Goal: Task Accomplishment & Management: Manage account settings

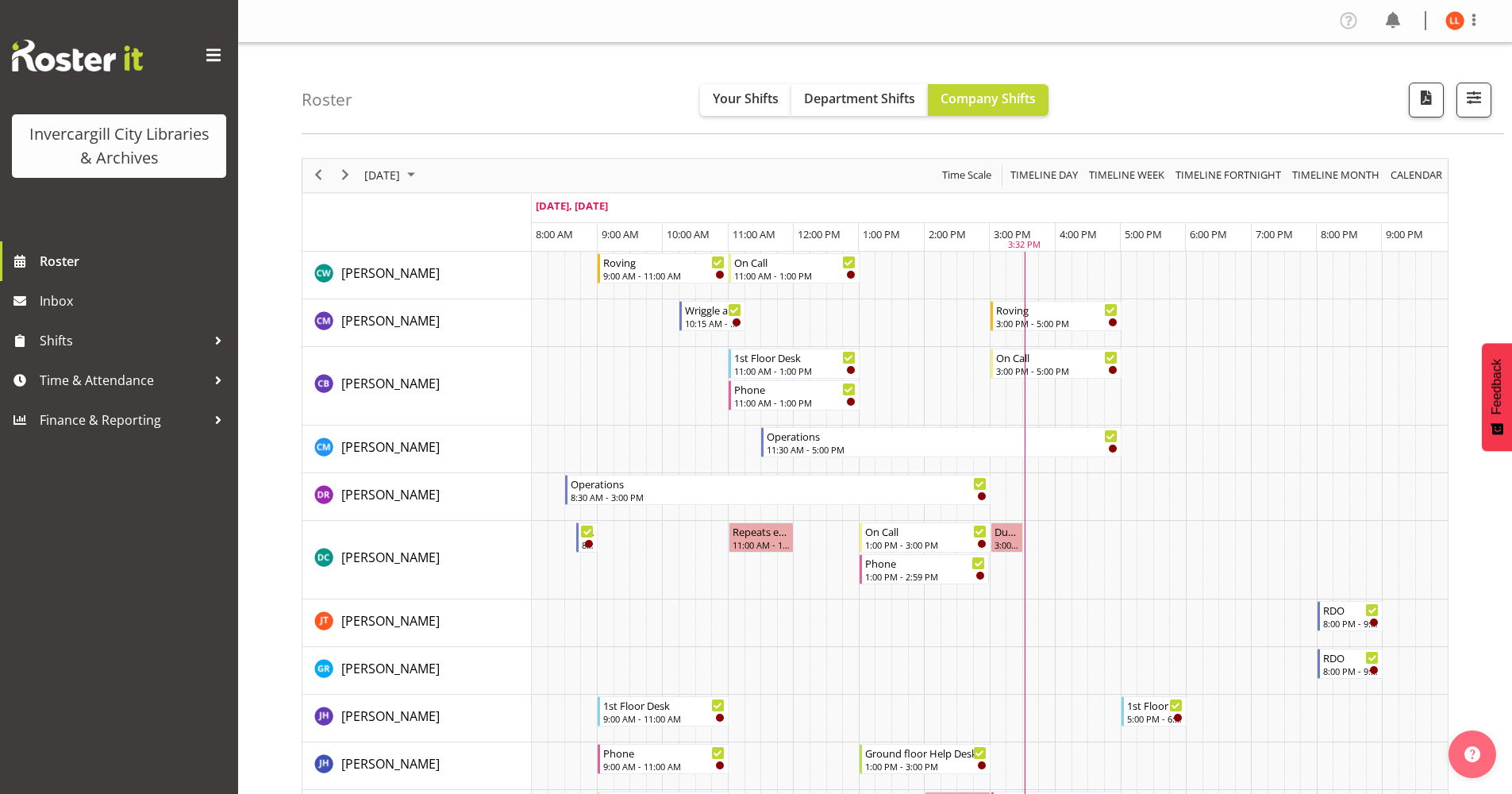
scroll to position [340, 0]
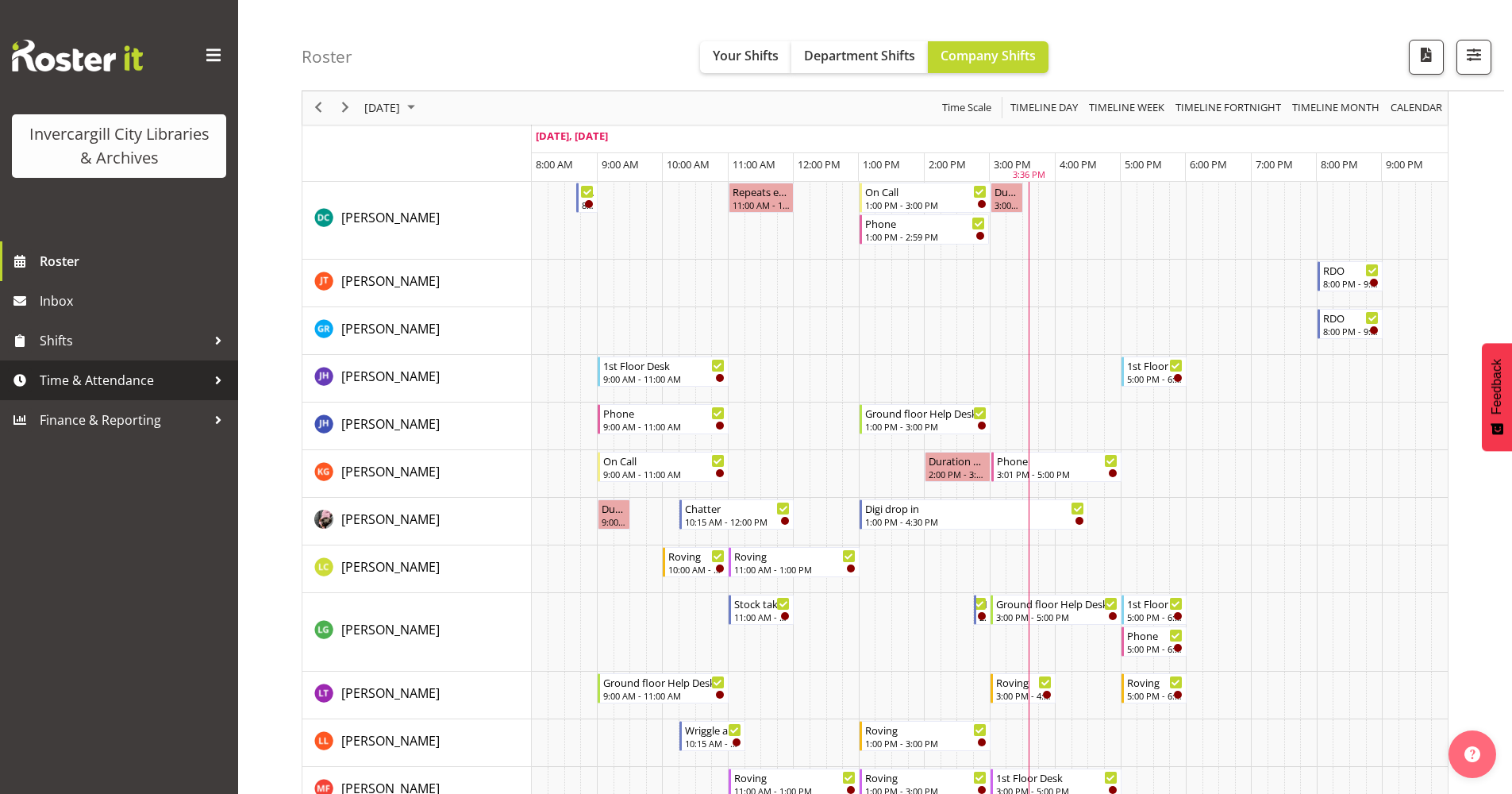
click at [220, 376] on div at bounding box center [218, 380] width 24 height 24
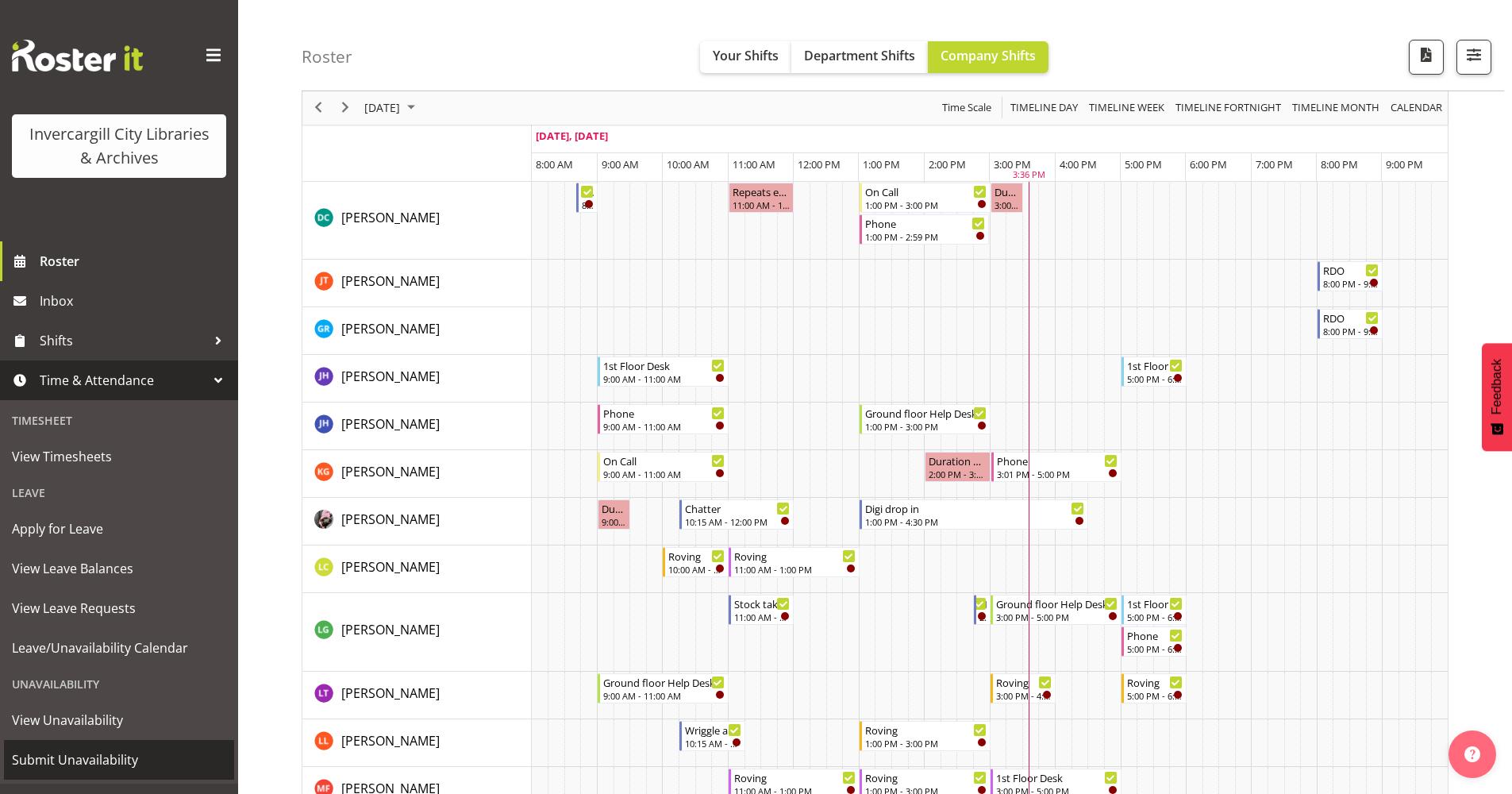
click at [70, 758] on span "Submit Unavailability" at bounding box center [118, 759] width 214 height 24
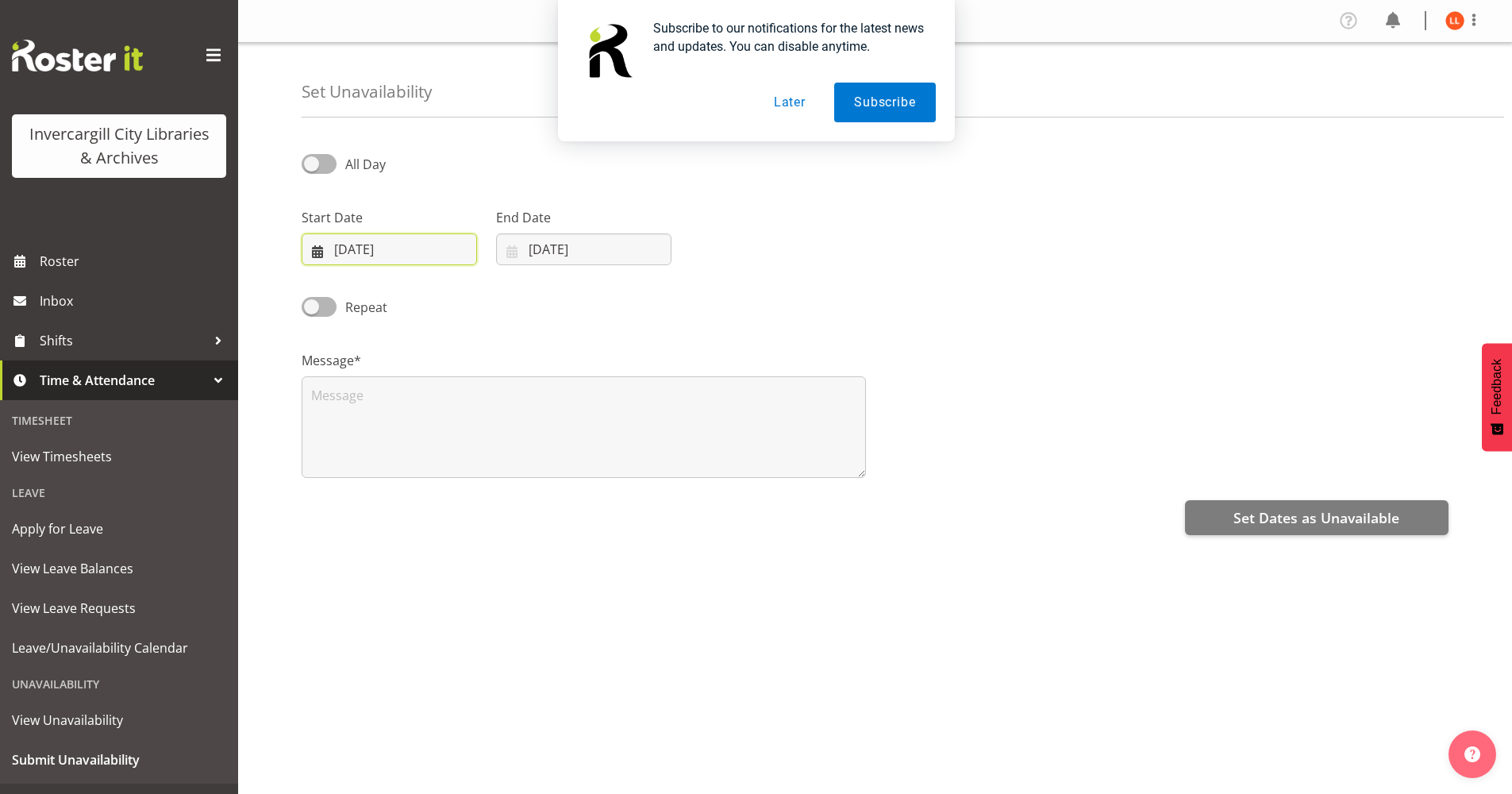
click at [342, 248] on input "29/09/2025" at bounding box center [390, 249] width 175 height 32
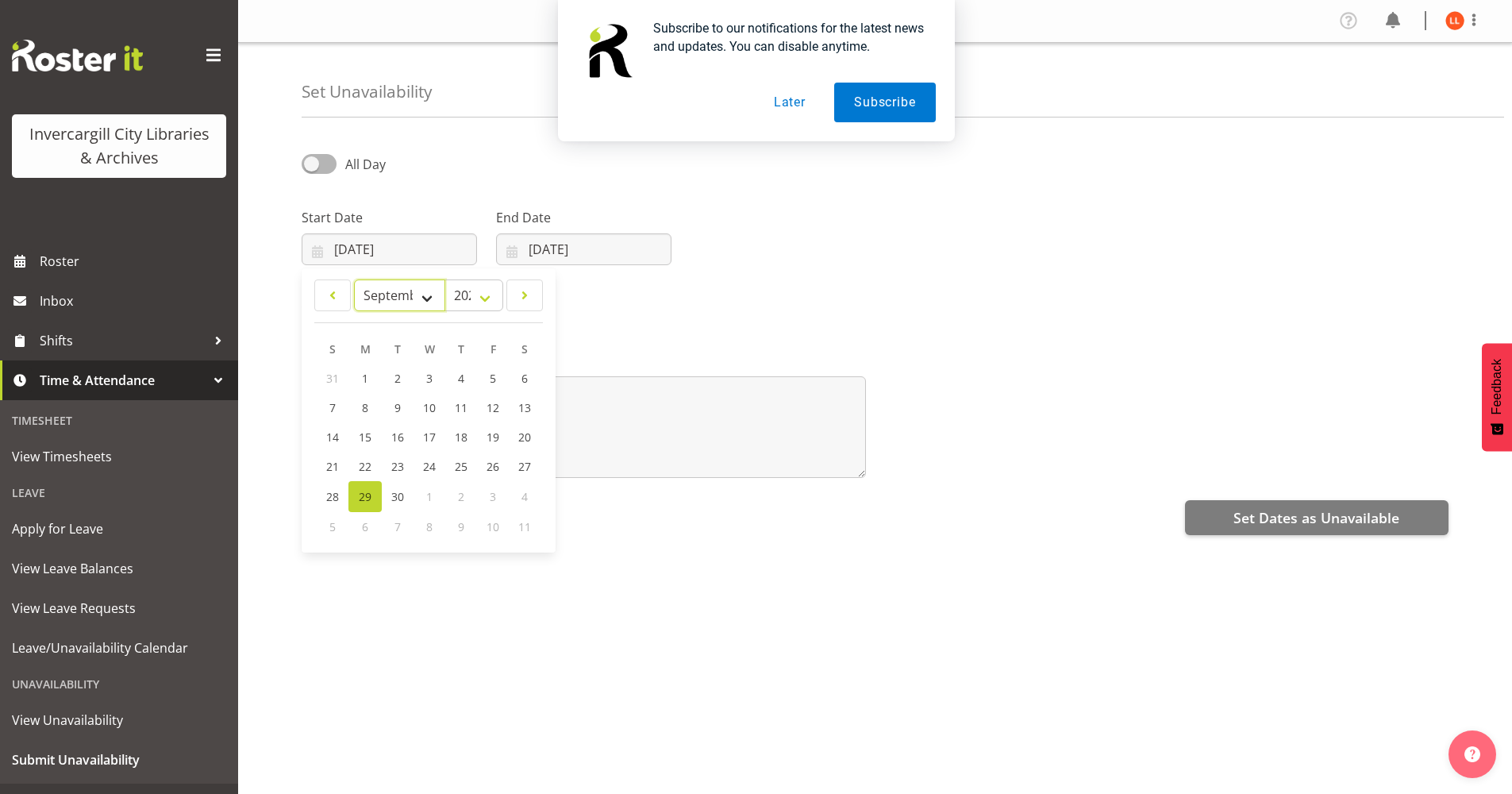
click at [429, 297] on select "January February March April May June July August September October November De…" at bounding box center [399, 295] width 91 height 32
select select "9"
click at [354, 279] on select "January February March April May June July August September October November De…" at bounding box center [399, 295] width 91 height 32
click at [465, 406] on span "9" at bounding box center [461, 410] width 7 height 15
type input "09/10/2025"
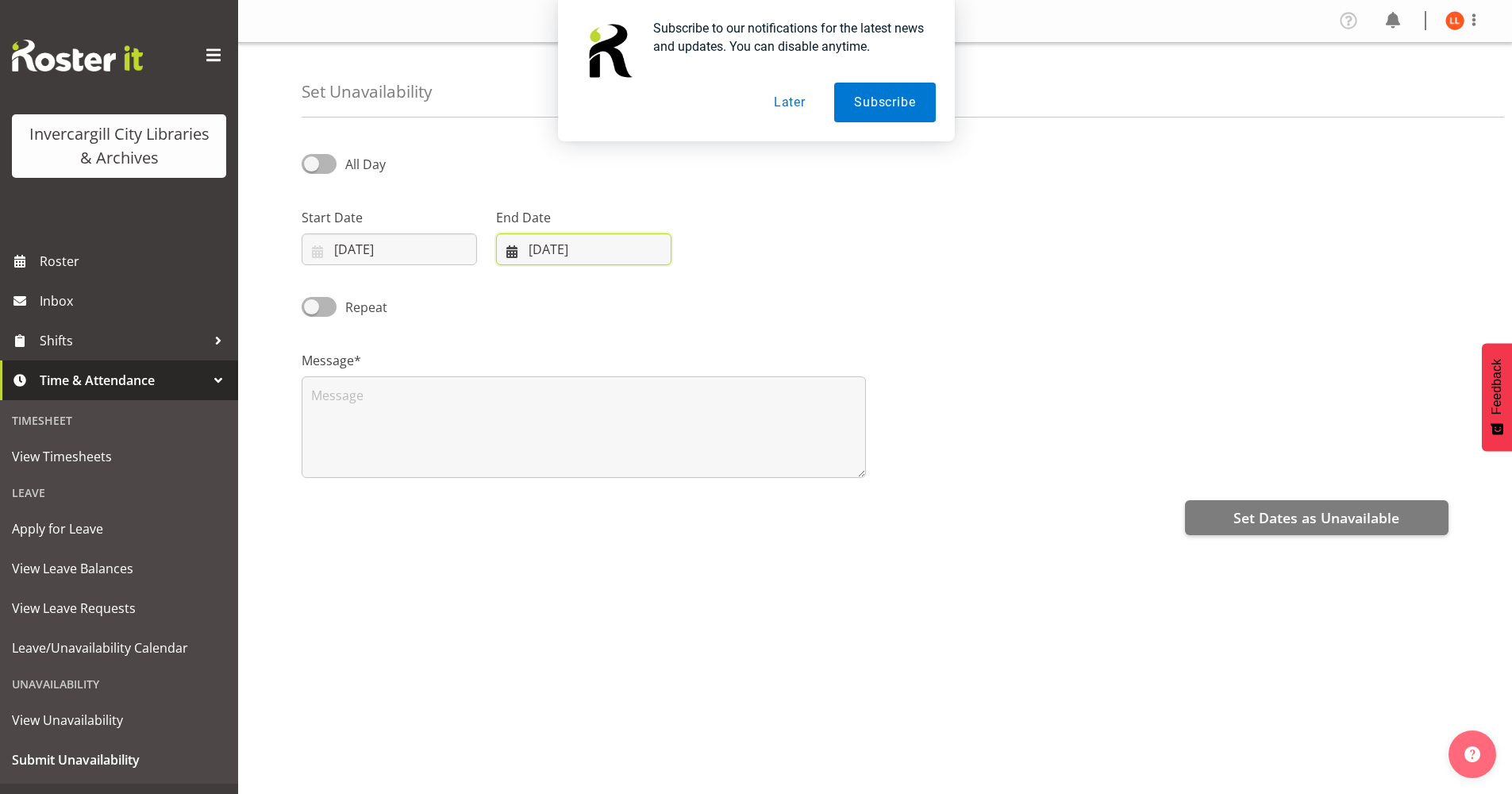
click at [533, 244] on input "29/09/2025" at bounding box center [584, 249] width 175 height 32
click at [600, 298] on select "January February March April May June July August September October November De…" at bounding box center [565, 295] width 109 height 32
select select "9"
click at [511, 279] on select "January February March April May June July August September October November De…" at bounding box center [565, 295] width 109 height 32
click at [661, 408] on link "9" at bounding box center [655, 409] width 32 height 30
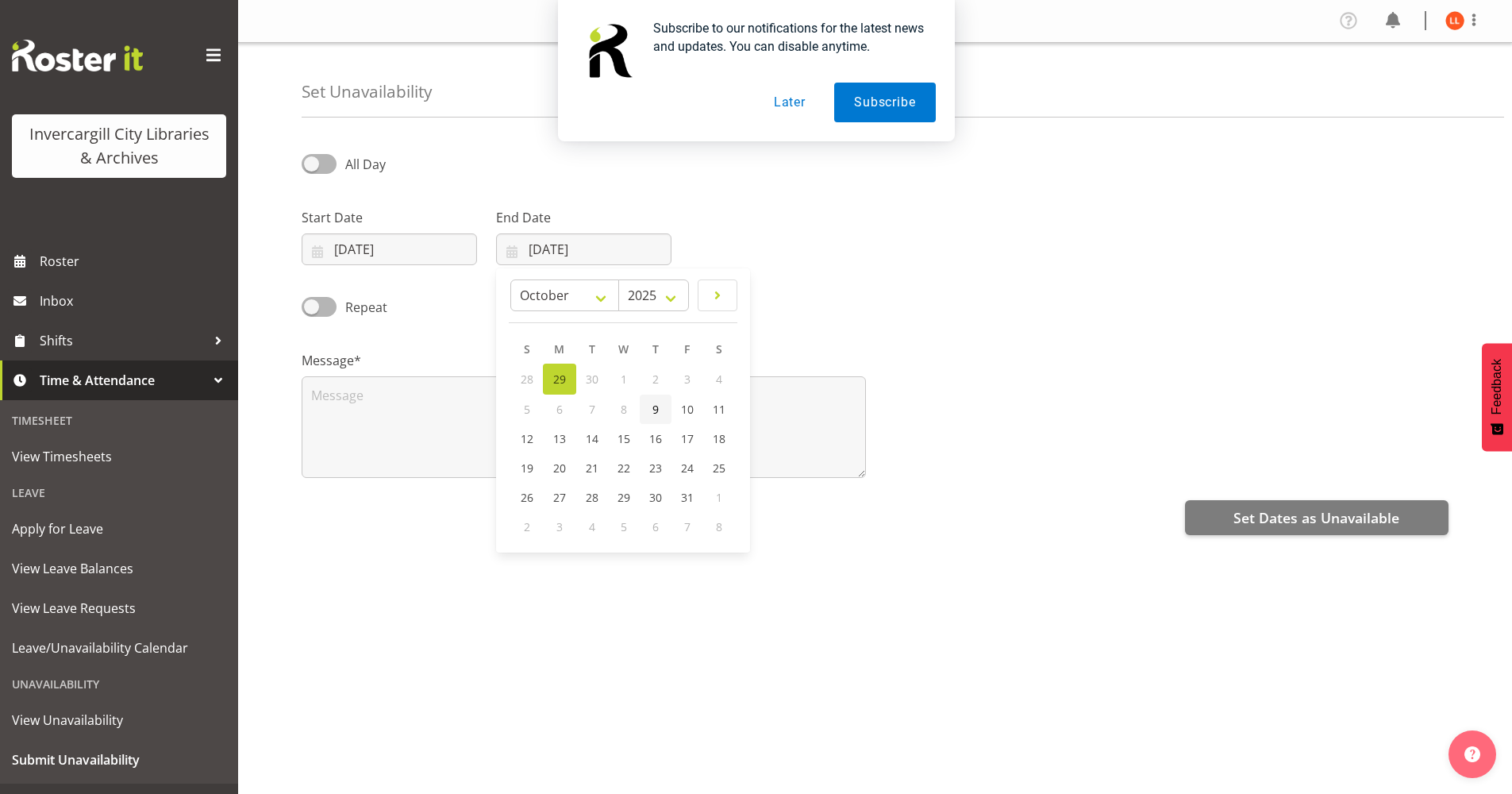
type input "09/10/2025"
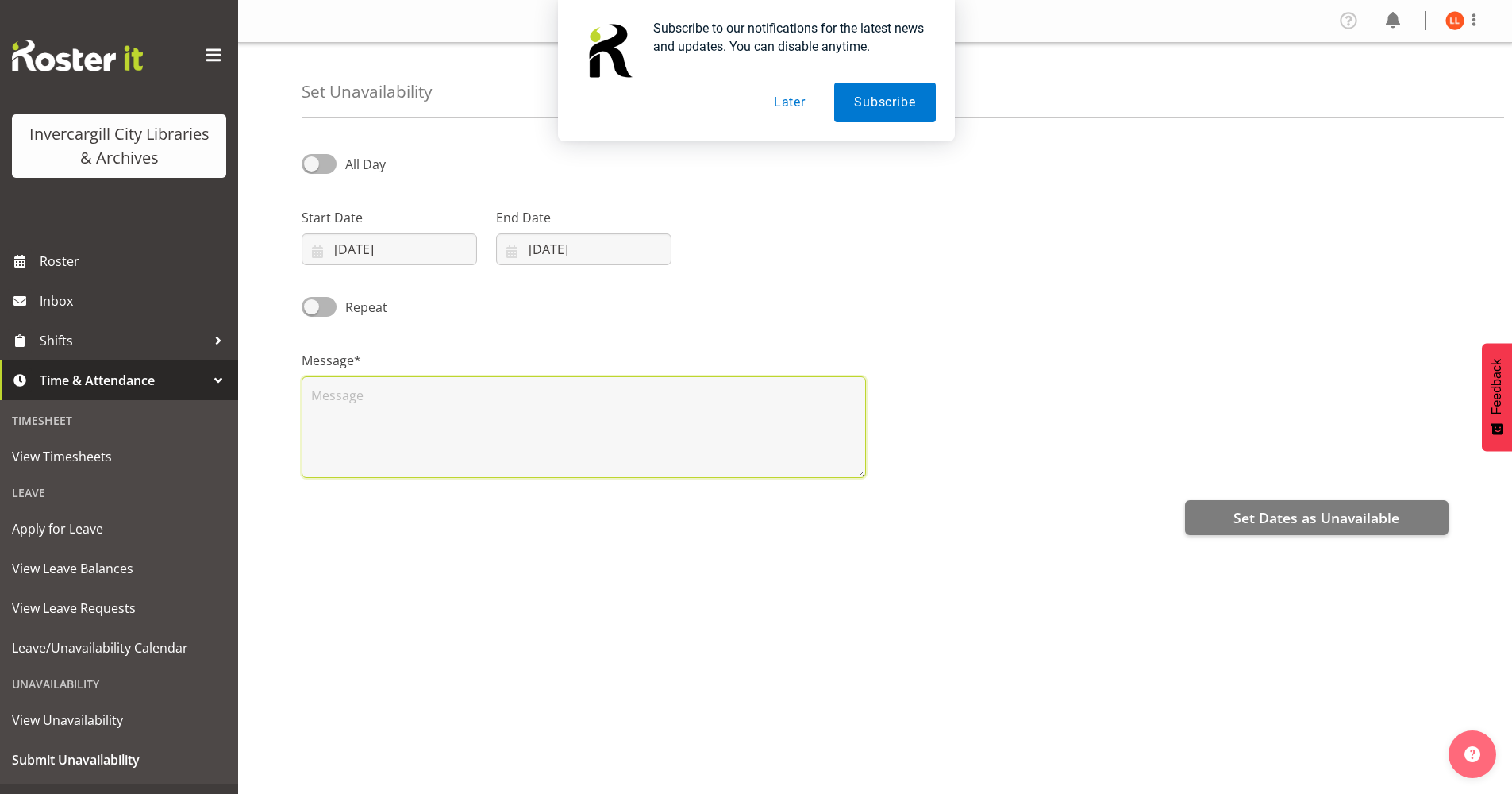
click at [315, 394] on textarea at bounding box center [584, 427] width 565 height 102
type textarea "1000 books trust"
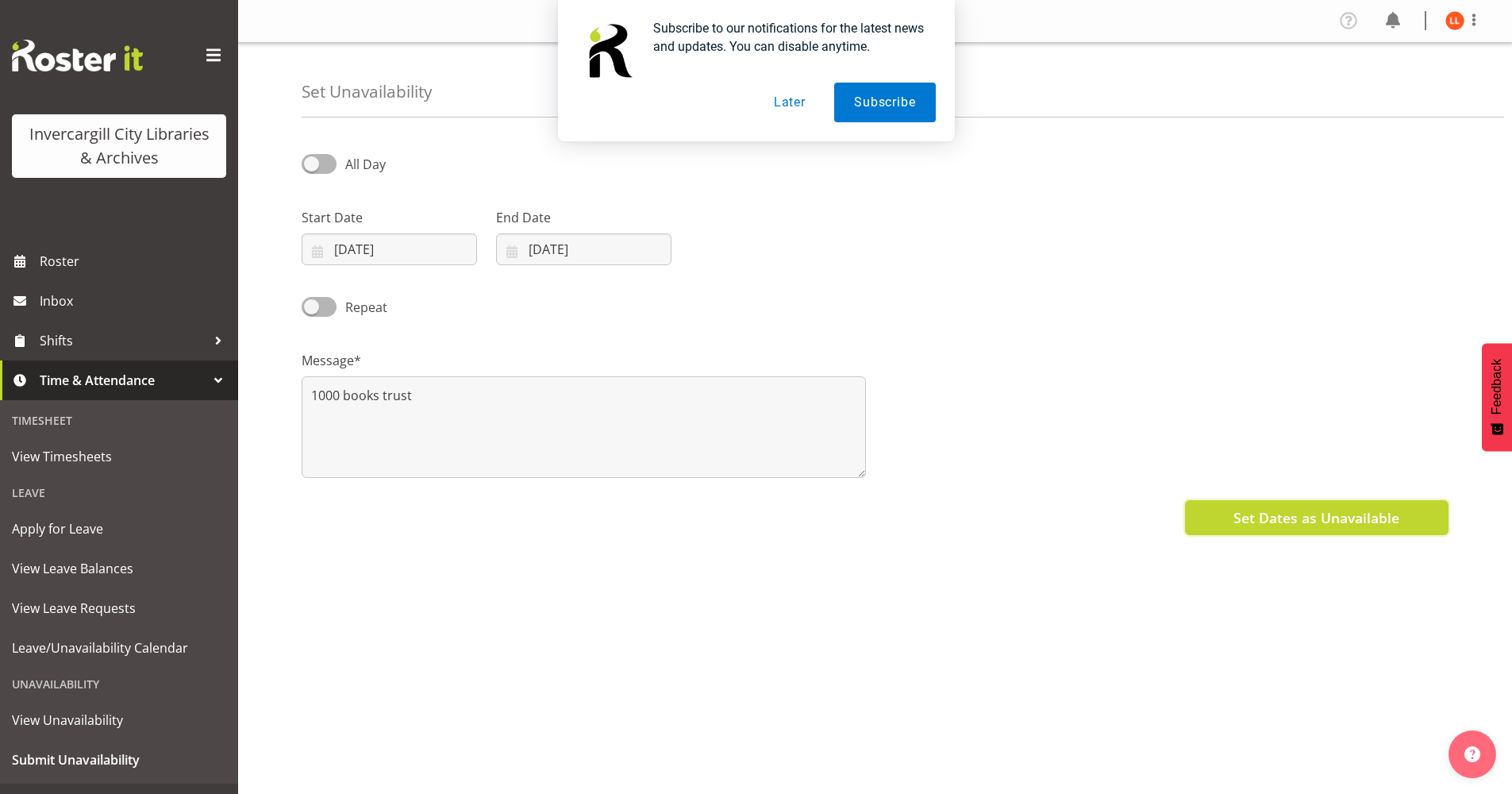
click at [1311, 517] on span "Set Dates as Unavailable" at bounding box center [1316, 517] width 165 height 20
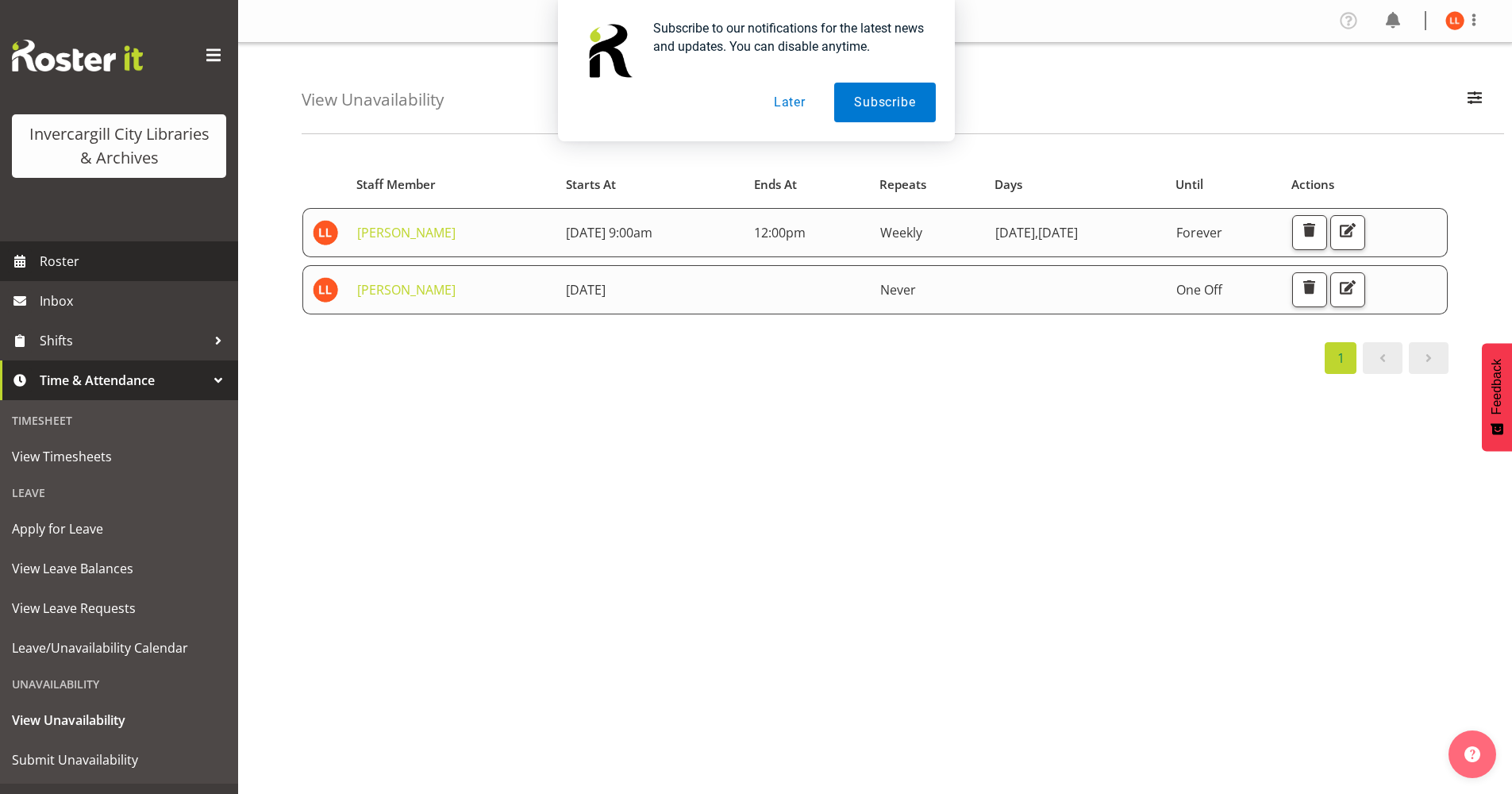
click at [63, 260] on span "Roster" at bounding box center [135, 261] width 190 height 24
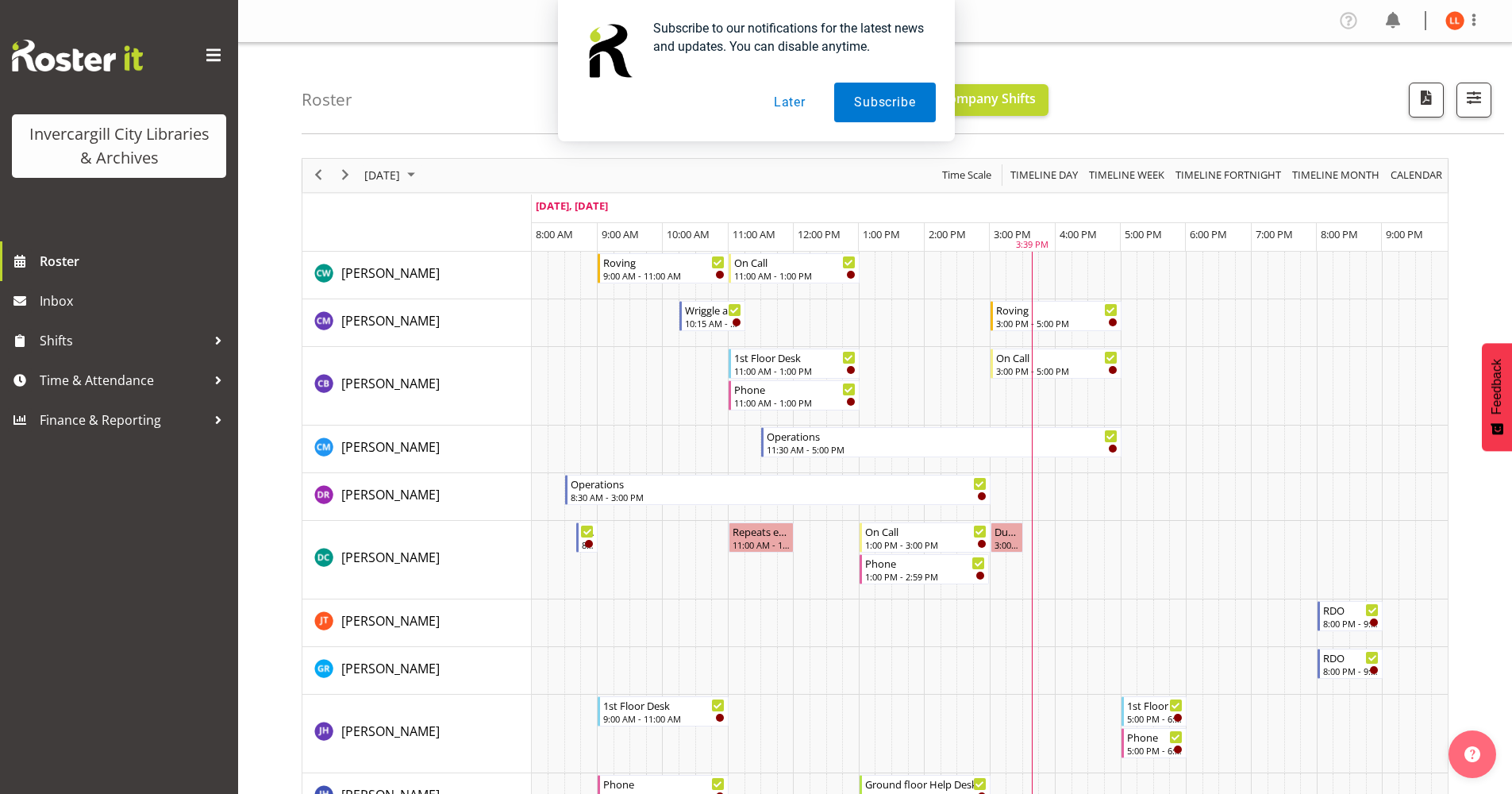
click at [797, 103] on button "Later" at bounding box center [790, 102] width 71 height 39
